Goal: Task Accomplishment & Management: Use online tool/utility

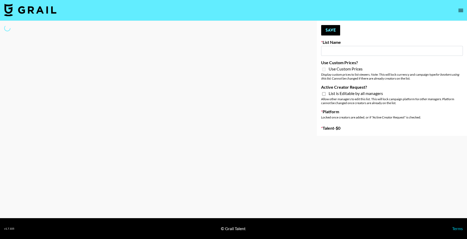
click at [346, 51] on input at bounding box center [392, 51] width 142 height 10
click at [333, 53] on input at bounding box center [392, 51] width 142 height 10
click at [326, 69] on div "Use Custom Prices" at bounding box center [392, 69] width 142 height 6
click at [260, 97] on div at bounding box center [154, 78] width 309 height 115
type input "[PERSON_NAME] Make-Up AI Assistant"
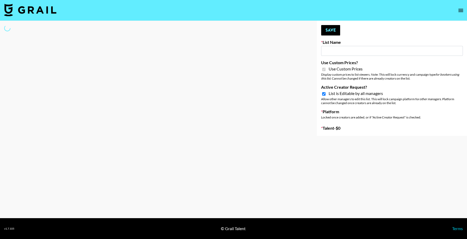
checkbox input "true"
select select "Brand"
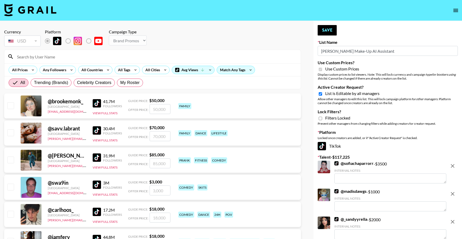
click at [62, 57] on input at bounding box center [156, 56] width 284 height 8
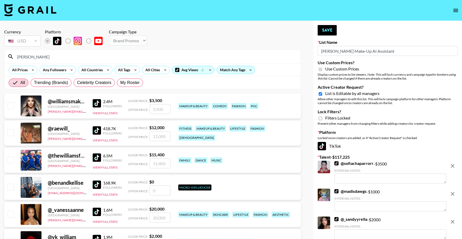
type input "[PERSON_NAME]"
click at [9, 106] on input "checkbox" at bounding box center [10, 105] width 6 height 6
checkbox input "true"
click at [150, 109] on input "3500" at bounding box center [160, 109] width 21 height 10
type input "3000"
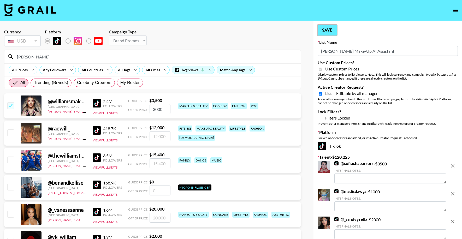
click at [327, 30] on button "Save" at bounding box center [327, 30] width 19 height 10
